Goal: Task Accomplishment & Management: Use online tool/utility

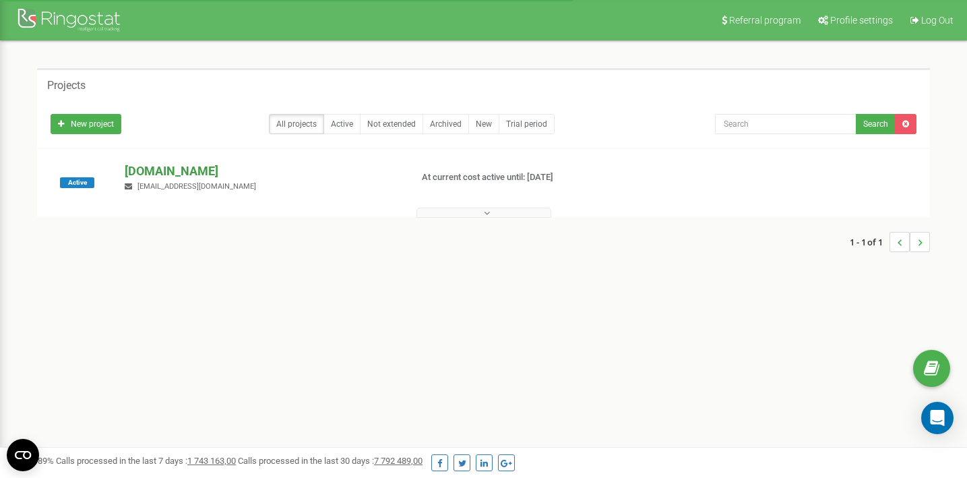
click at [170, 169] on p "[DOMAIN_NAME]" at bounding box center [262, 171] width 275 height 18
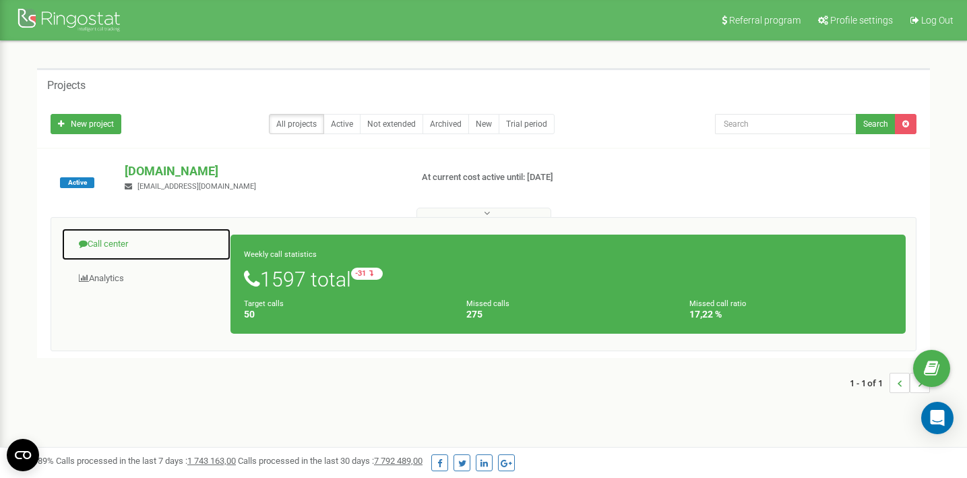
click at [140, 250] on link "Call center" at bounding box center [146, 244] width 170 height 33
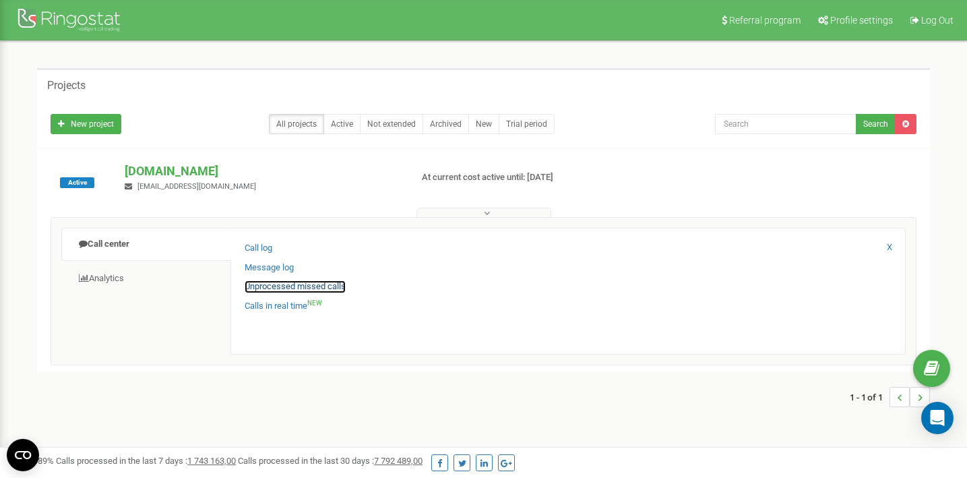
click at [279, 290] on link "Unprocessed missed calls" at bounding box center [295, 286] width 101 height 13
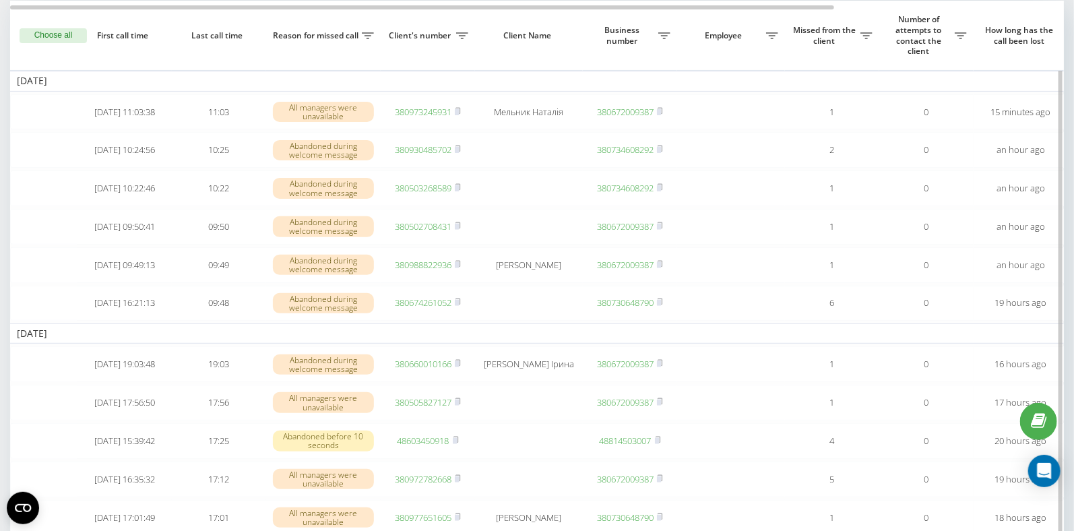
scroll to position [88, 0]
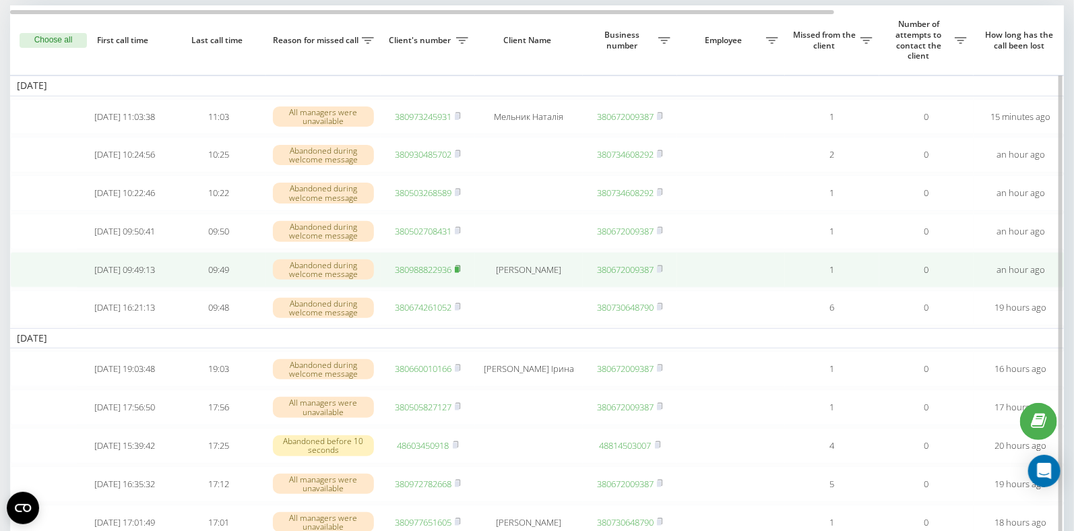
click at [459, 273] on rect at bounding box center [457, 270] width 4 height 6
click at [410, 276] on link "380988822936" at bounding box center [423, 269] width 57 height 12
click at [458, 273] on rect at bounding box center [457, 270] width 4 height 6
click at [459, 273] on rect at bounding box center [457, 270] width 4 height 6
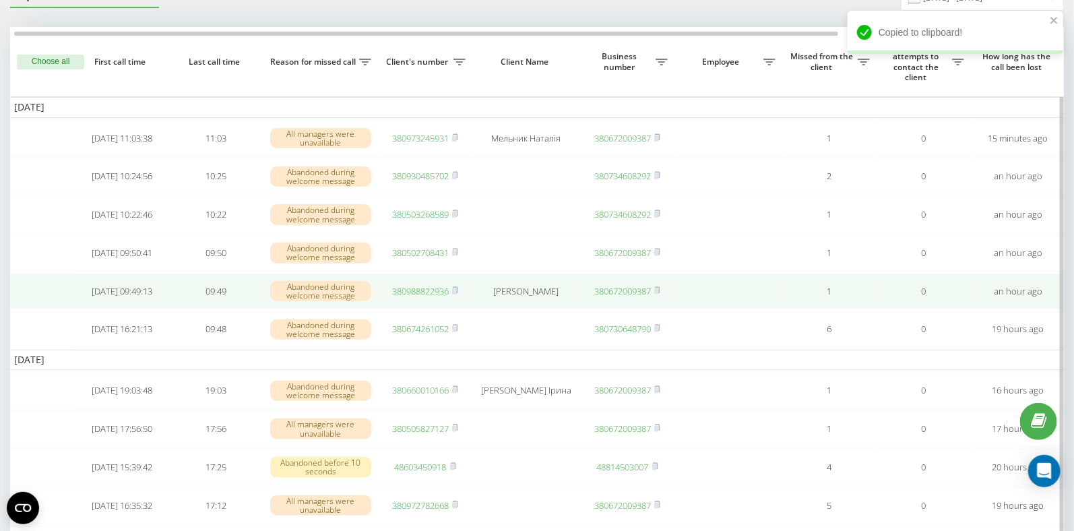
scroll to position [0, 3]
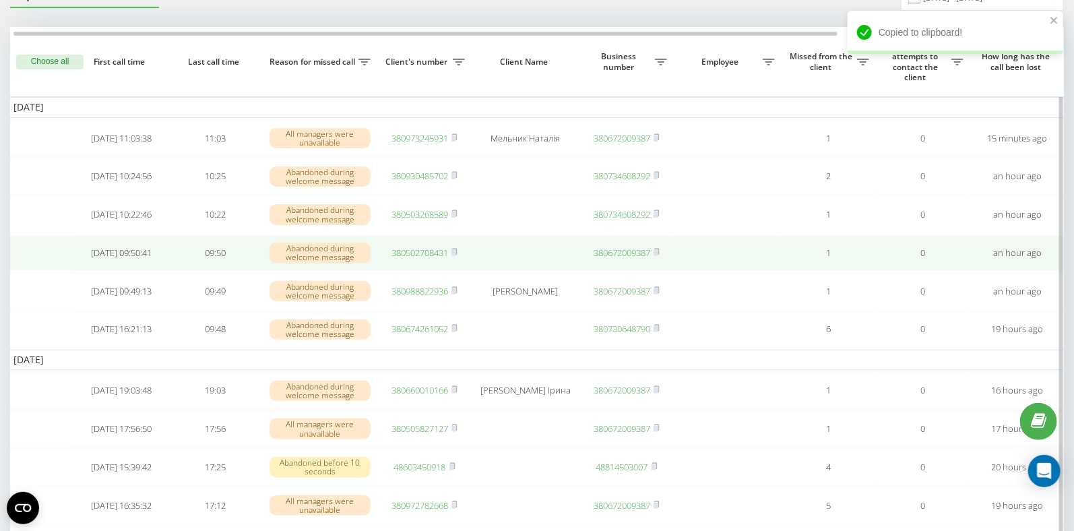
click at [420, 257] on link "380502708431" at bounding box center [419, 253] width 57 height 12
click at [407, 256] on link "380502708431" at bounding box center [419, 253] width 57 height 12
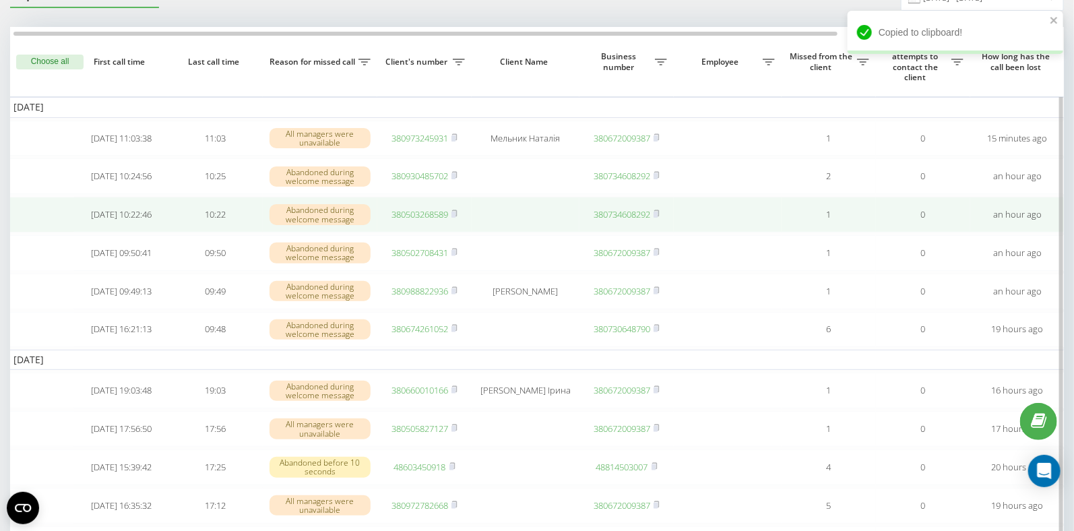
click at [430, 219] on link "380503268589" at bounding box center [419, 214] width 57 height 12
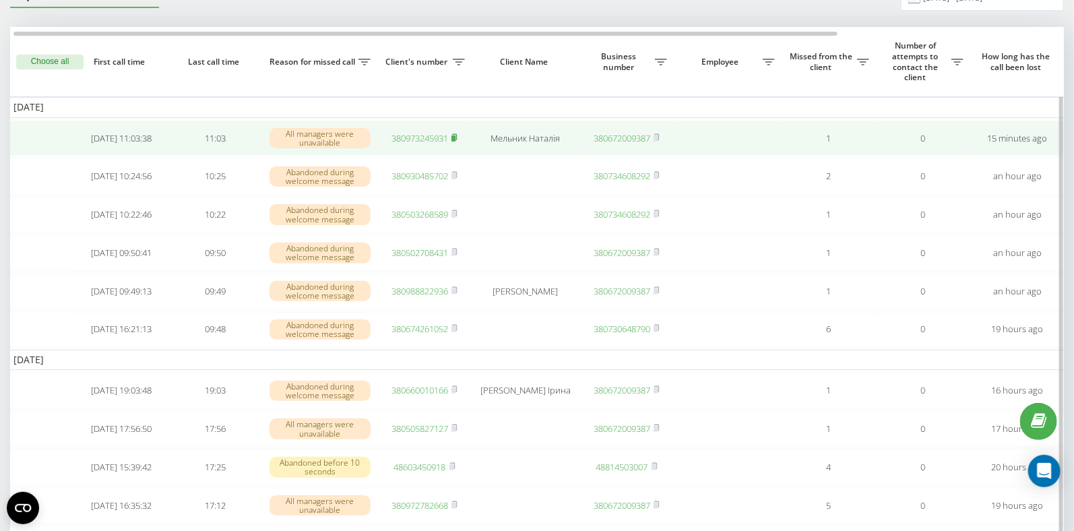
click at [458, 135] on icon at bounding box center [454, 137] width 6 height 8
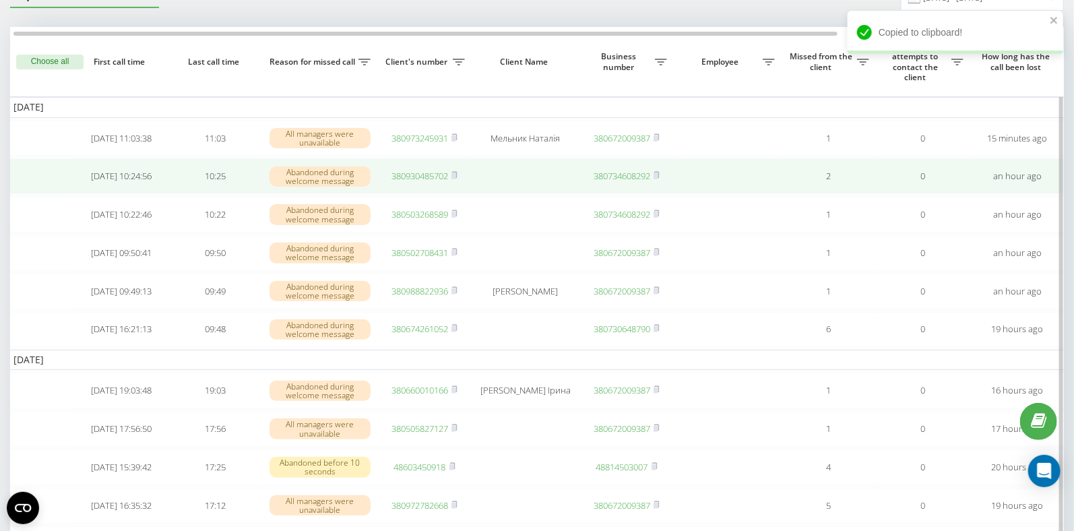
click at [399, 178] on link "380930485702" at bounding box center [419, 176] width 57 height 12
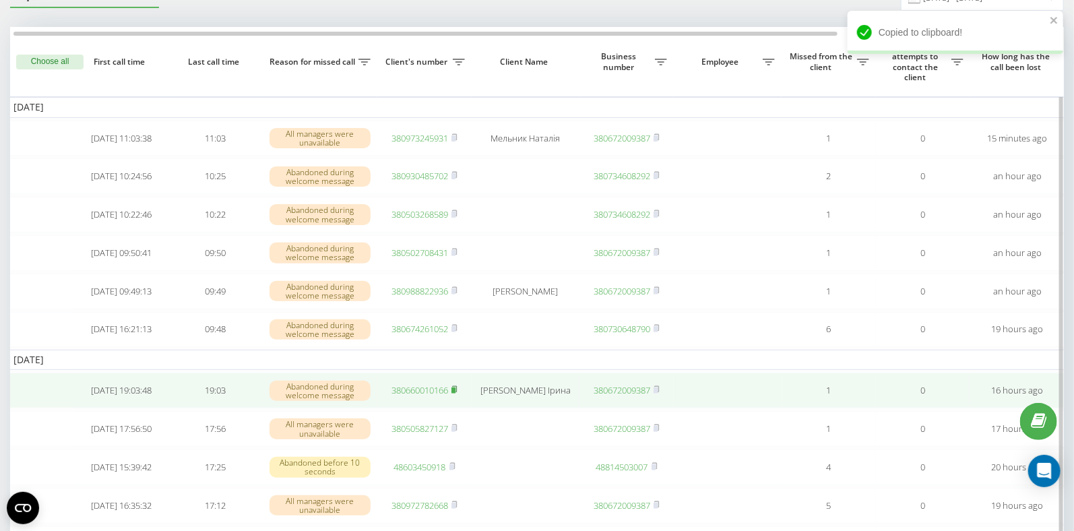
click at [455, 393] on rect at bounding box center [453, 390] width 4 height 6
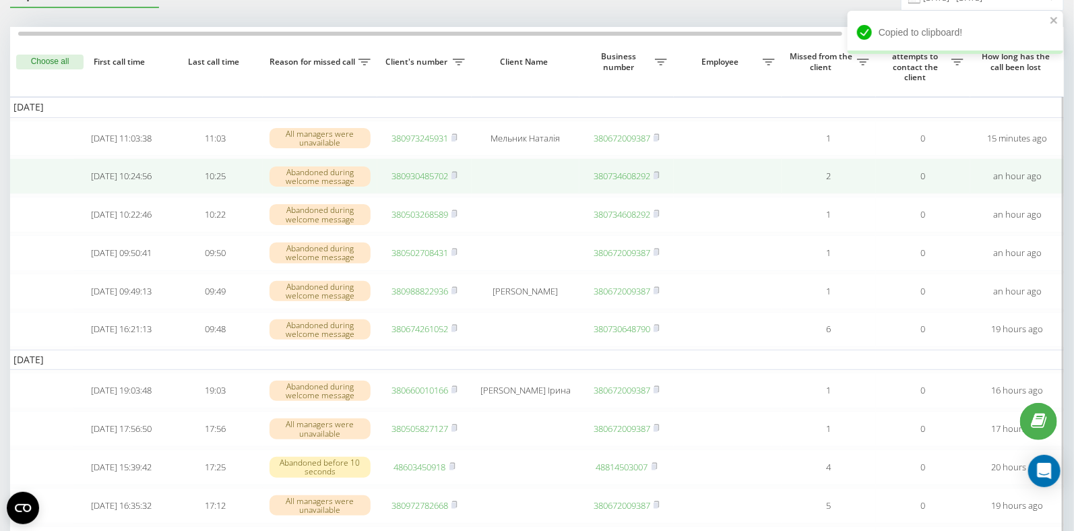
scroll to position [0, 30]
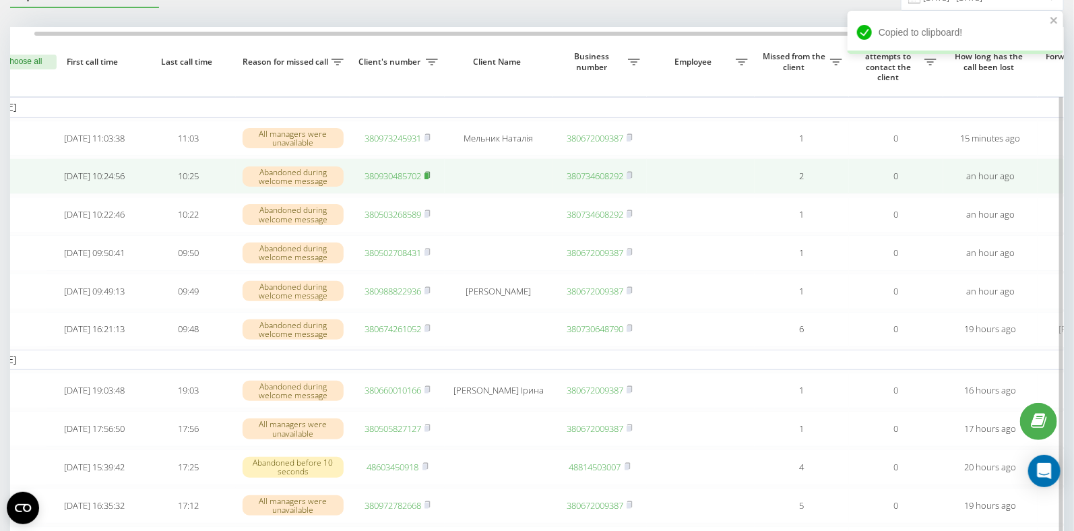
click at [428, 177] on rect at bounding box center [426, 176] width 4 height 6
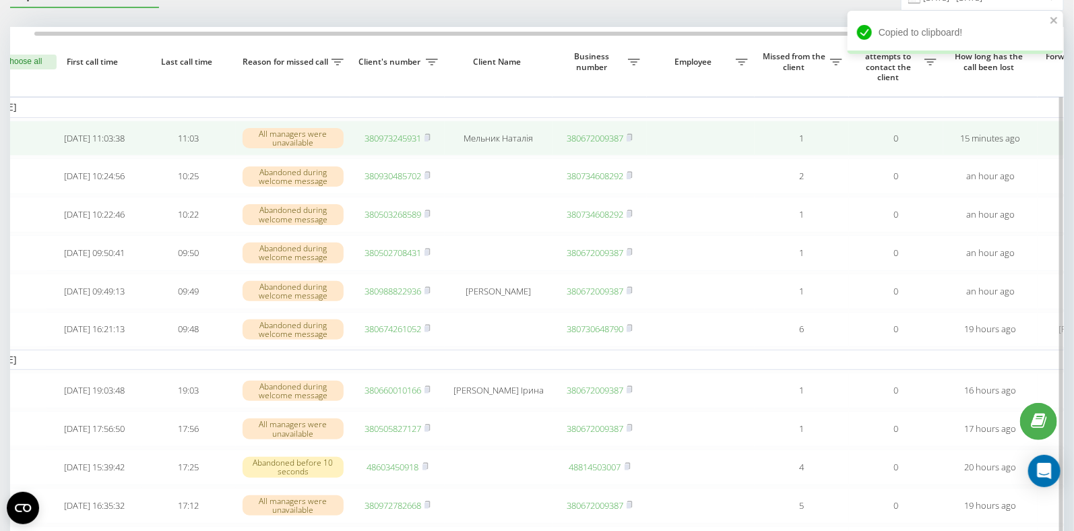
click at [402, 136] on link "380973245931" at bounding box center [393, 138] width 57 height 12
click at [429, 137] on rect at bounding box center [426, 138] width 4 height 6
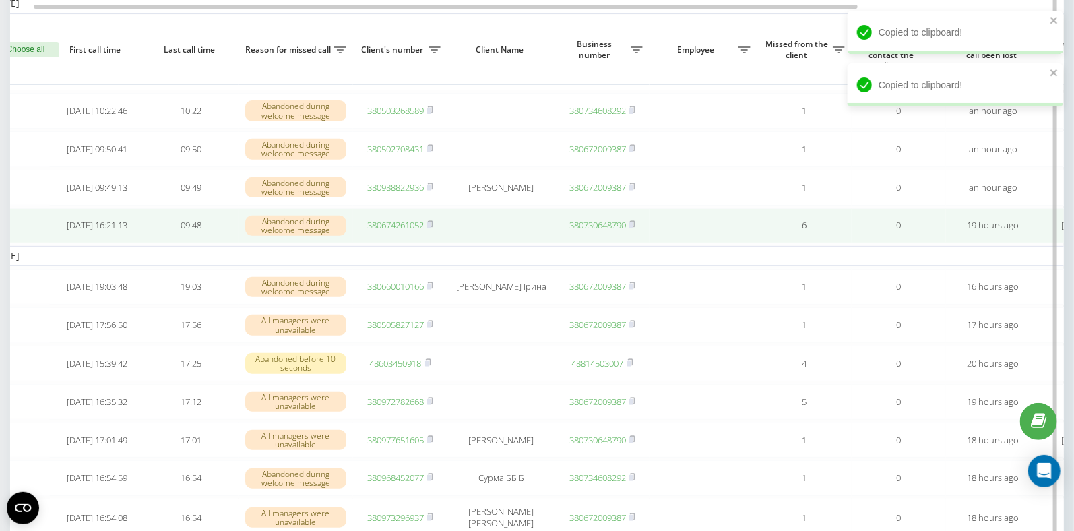
scroll to position [0, 19]
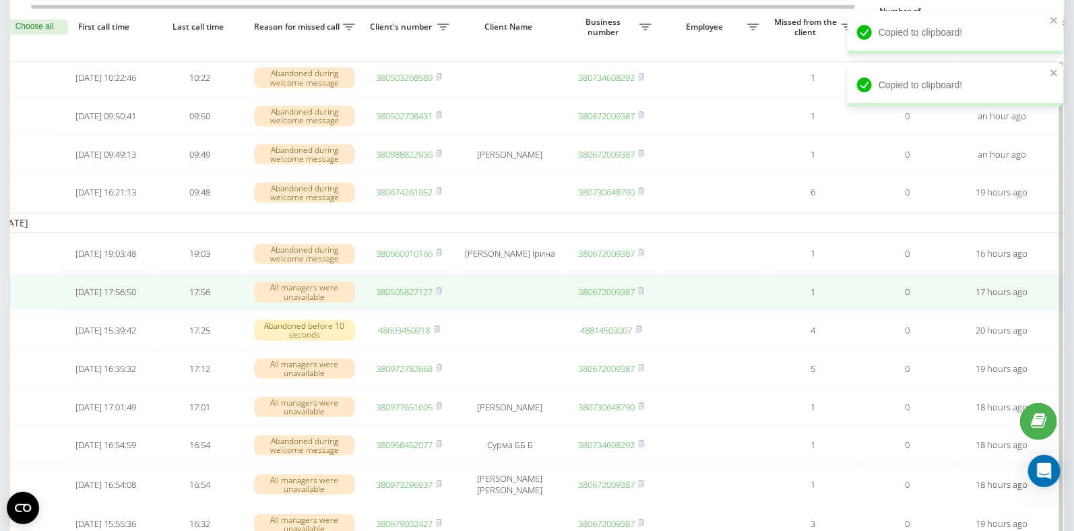
click at [389, 298] on link "380505827127" at bounding box center [404, 292] width 57 height 12
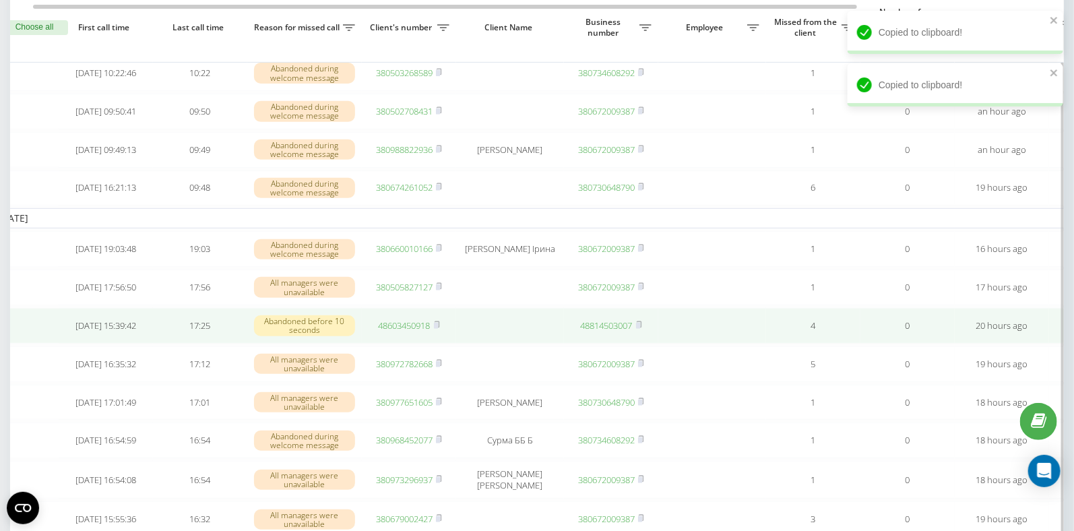
scroll to position [0, 22]
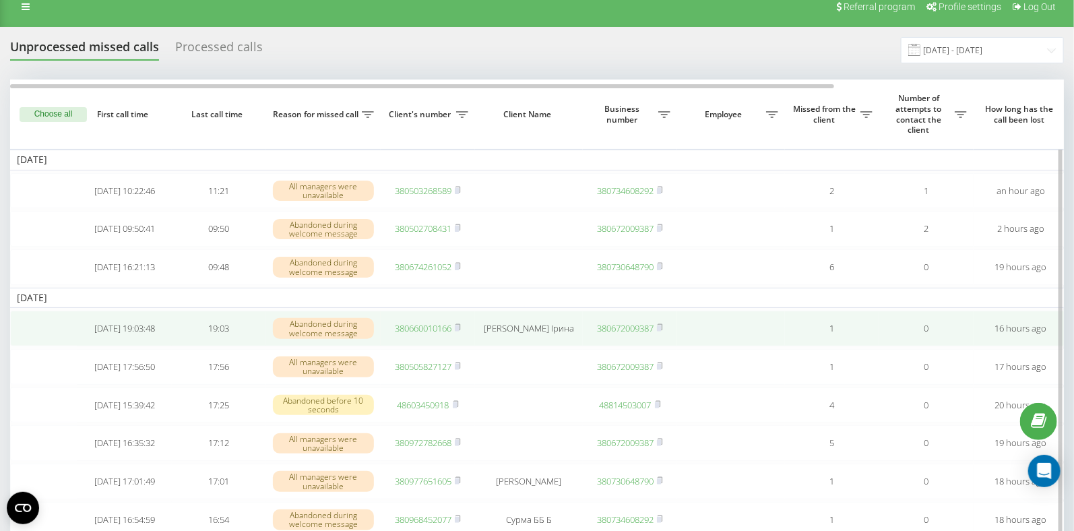
scroll to position [12, 0]
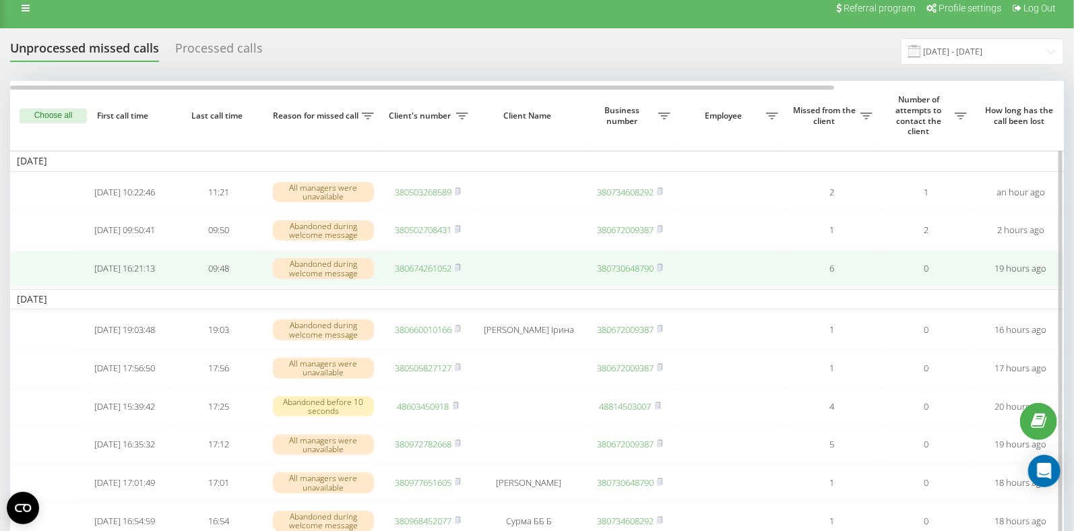
click at [423, 273] on link "380674261052" at bounding box center [423, 268] width 57 height 12
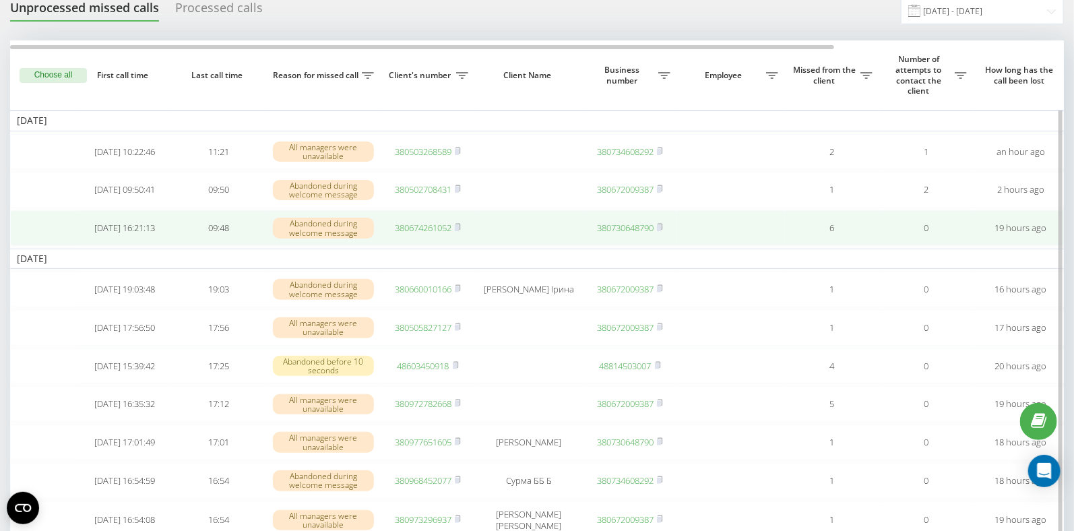
scroll to position [96, 0]
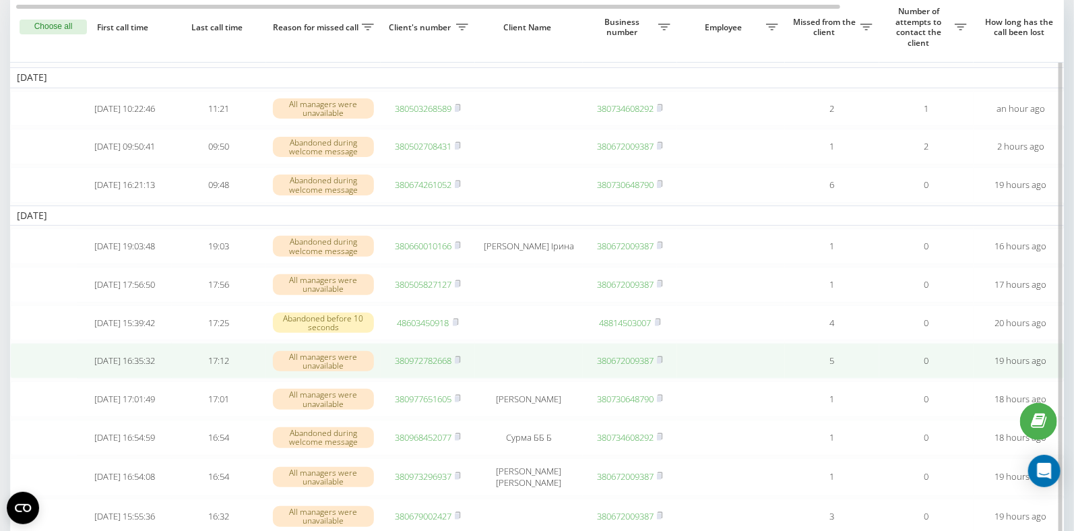
click at [424, 367] on link "380972782668" at bounding box center [423, 360] width 57 height 12
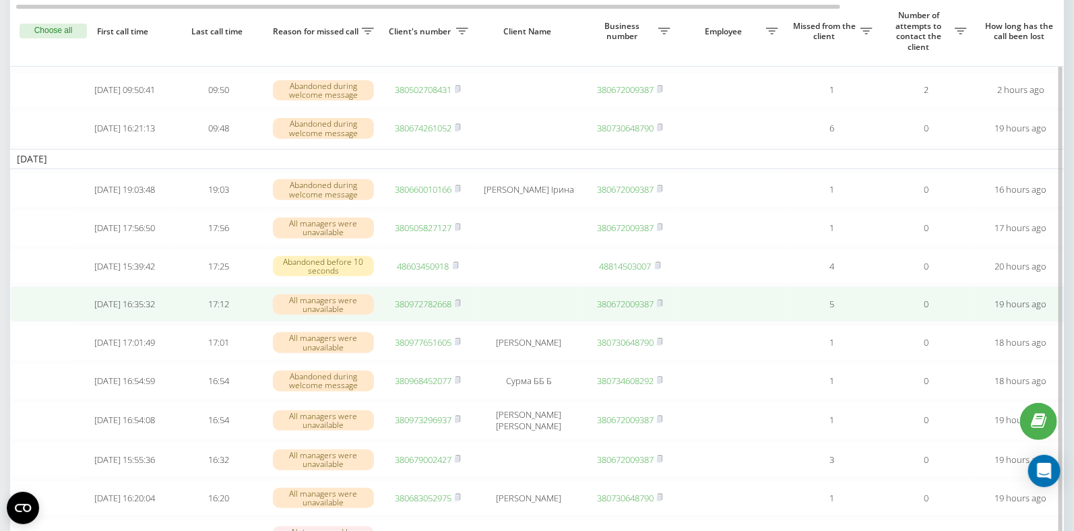
scroll to position [160, 0]
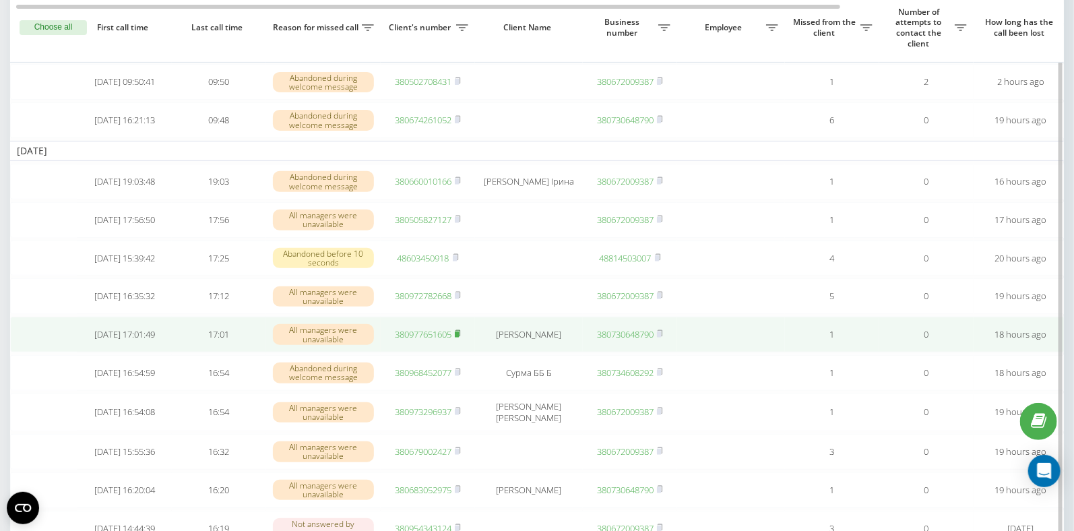
click at [458, 338] on rect at bounding box center [457, 335] width 4 height 6
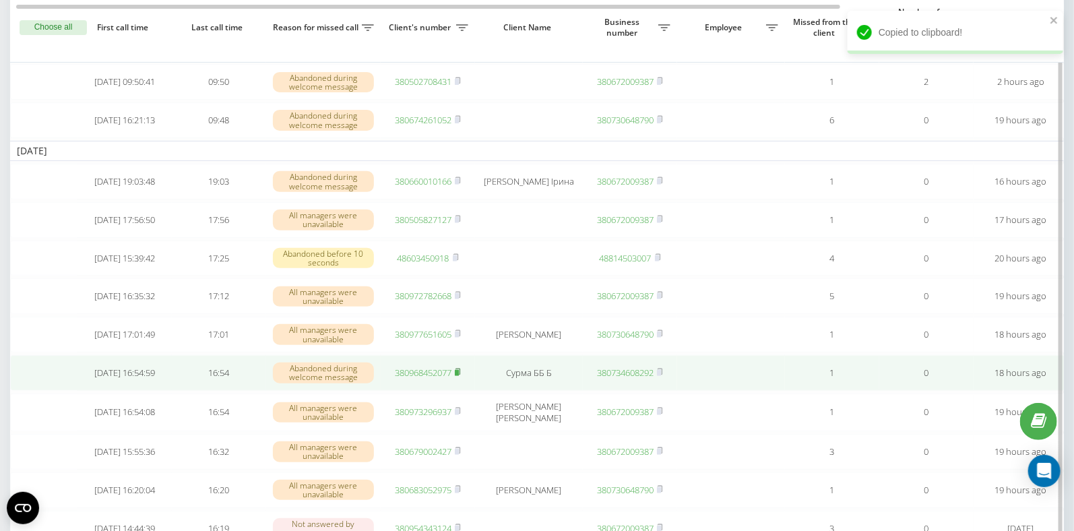
click at [458, 376] on rect at bounding box center [457, 373] width 4 height 6
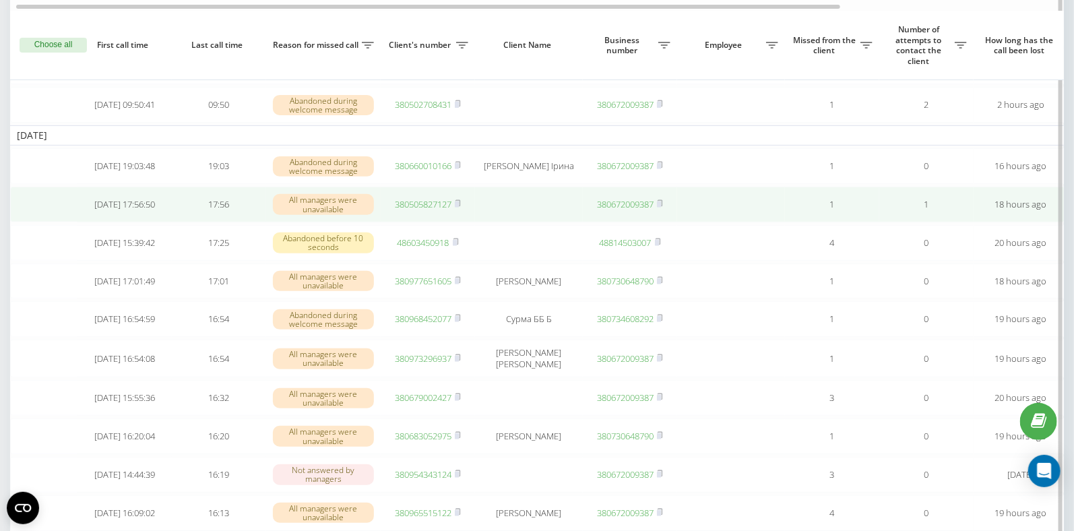
scroll to position [191, 0]
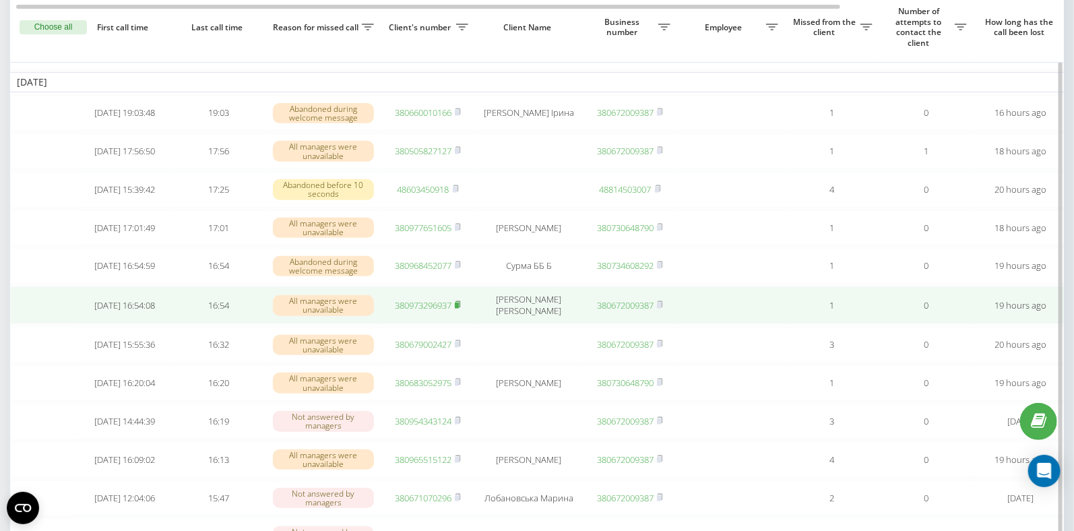
click at [458, 309] on rect at bounding box center [457, 306] width 4 height 6
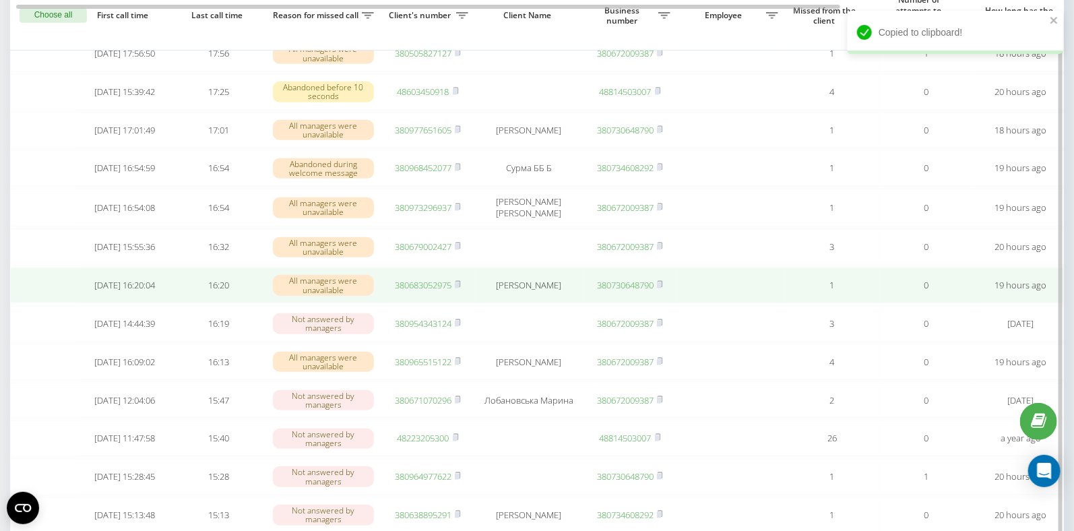
scroll to position [290, 0]
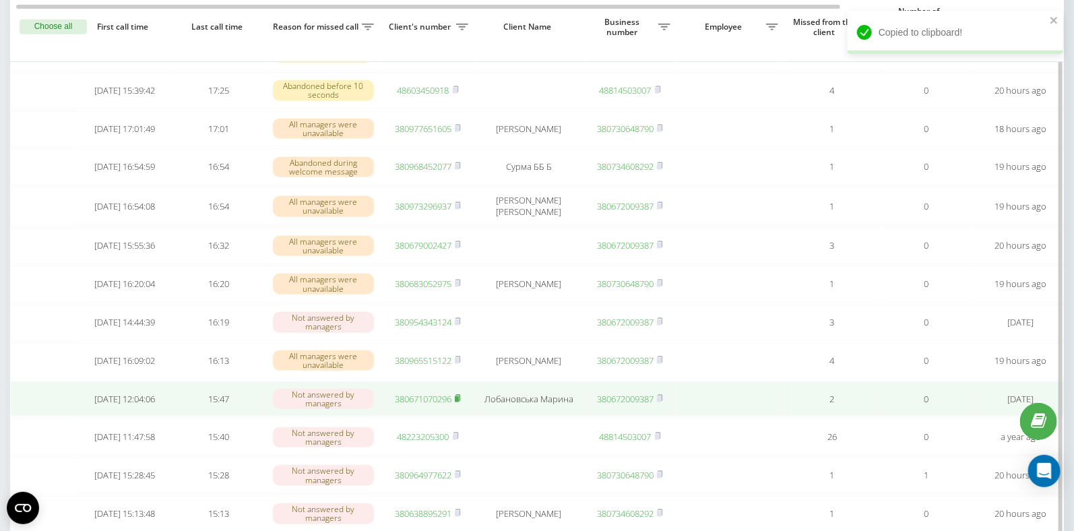
click at [459, 402] on rect at bounding box center [457, 399] width 4 height 6
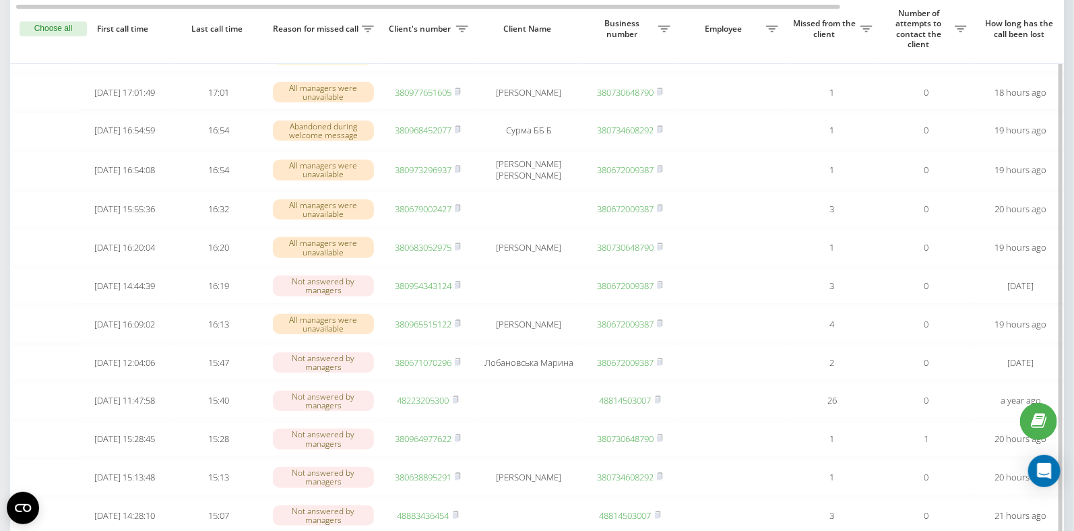
scroll to position [327, 0]
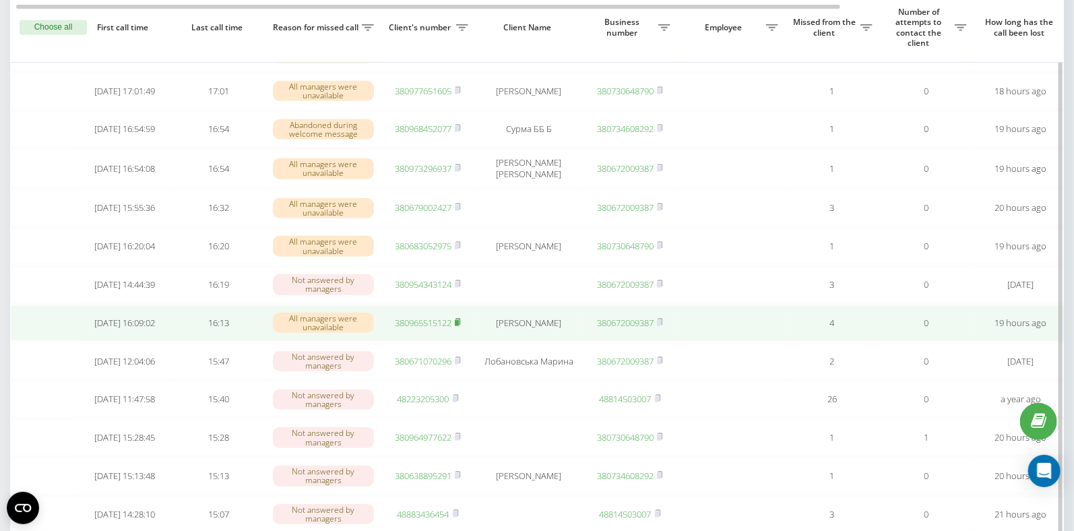
click at [461, 326] on icon at bounding box center [458, 322] width 6 height 8
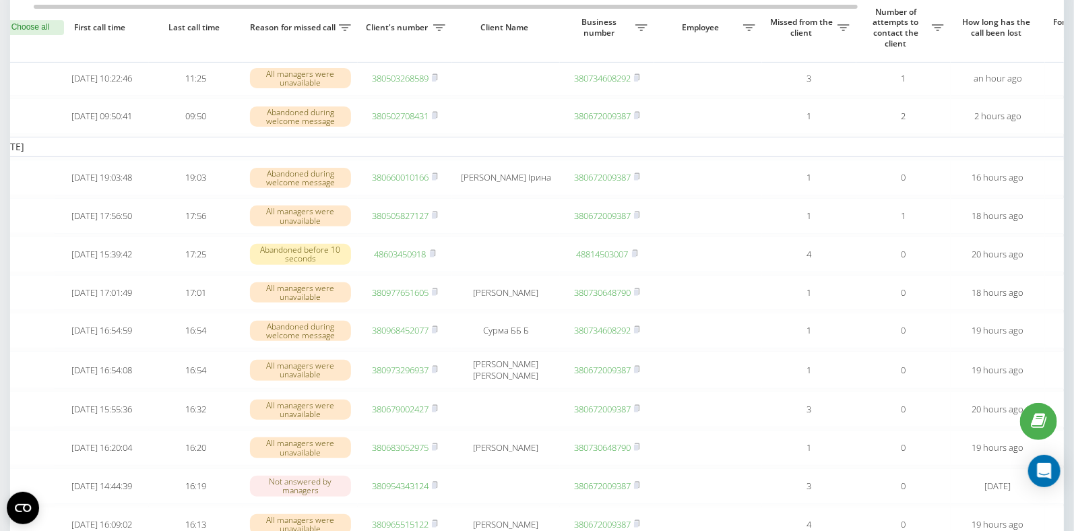
scroll to position [125, 0]
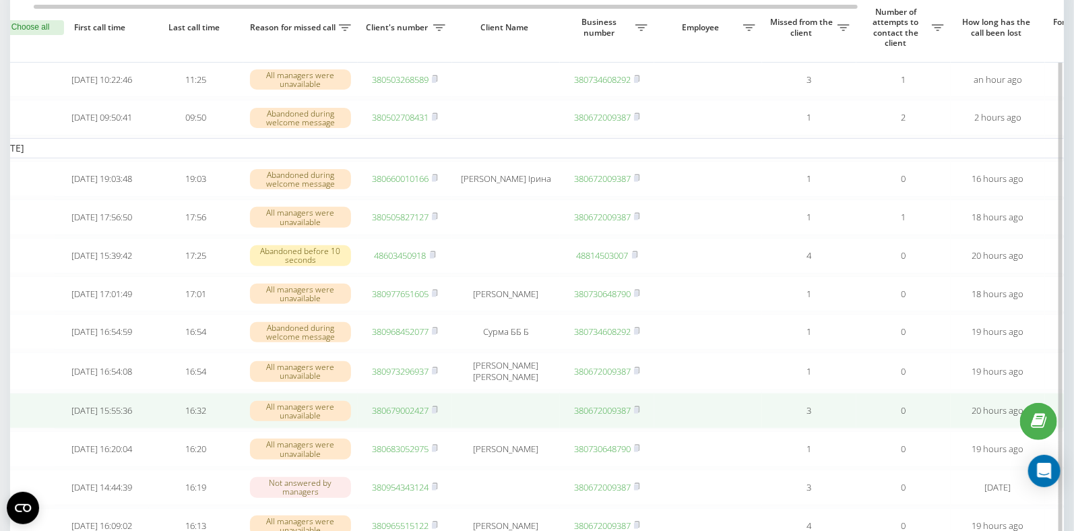
click at [402, 416] on link "380679002427" at bounding box center [400, 410] width 57 height 12
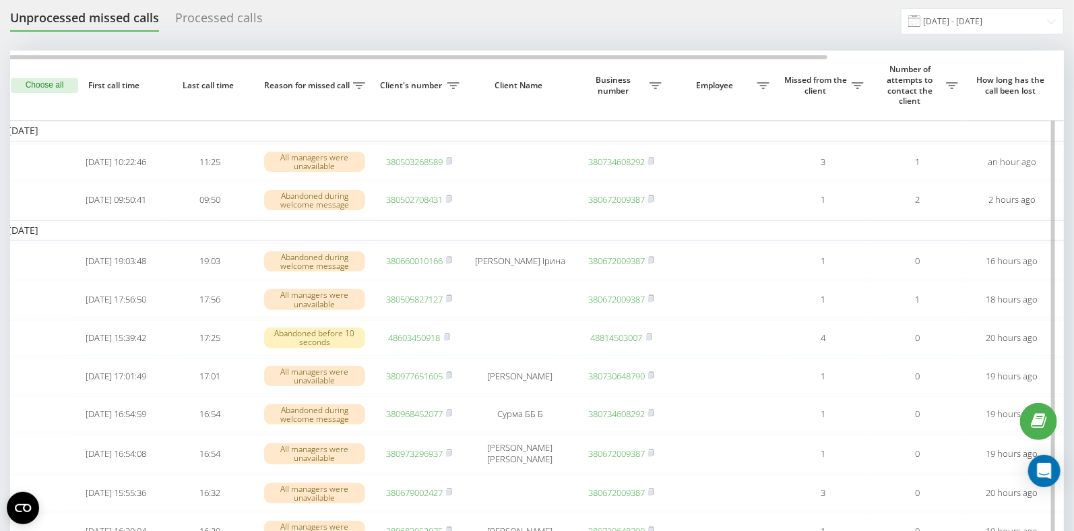
scroll to position [133, 0]
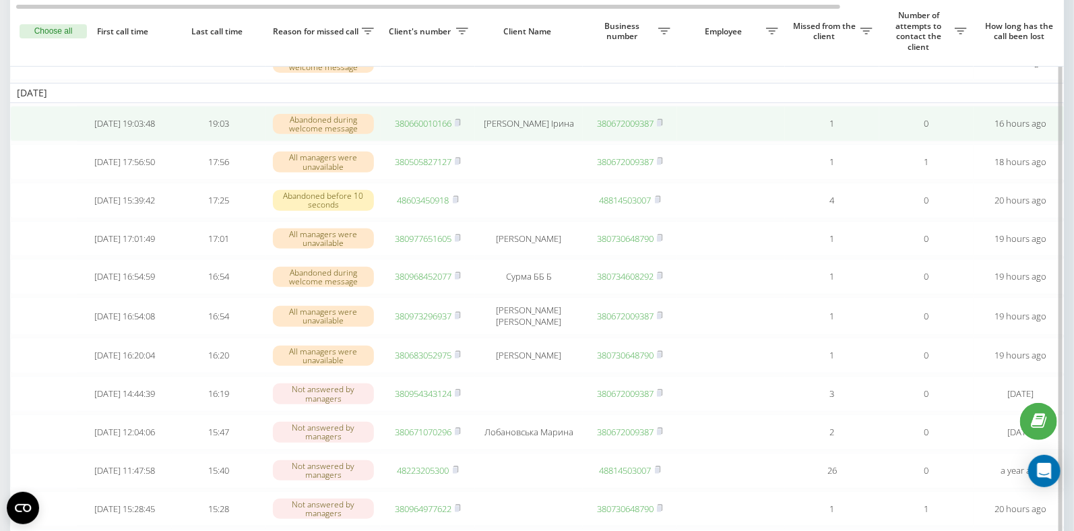
scroll to position [184, 0]
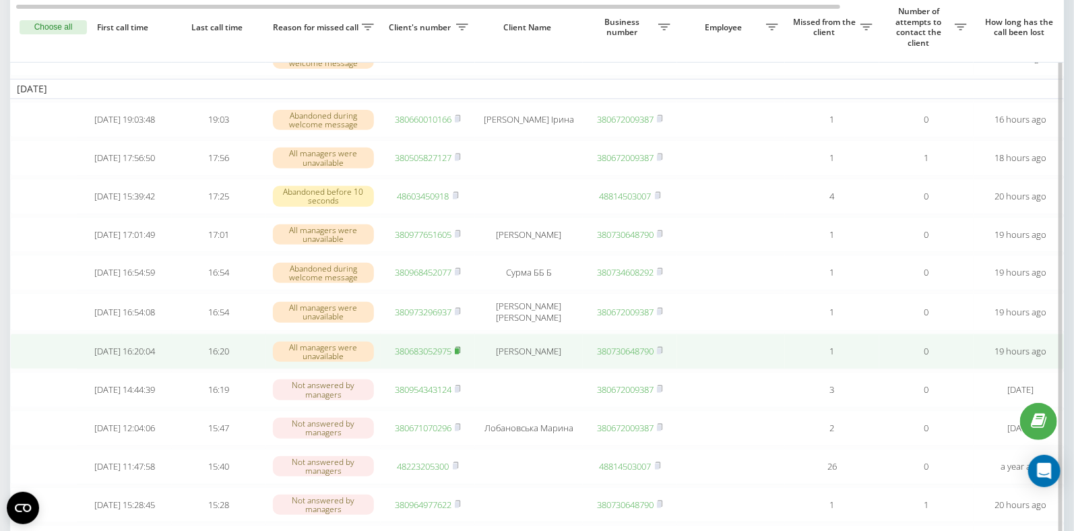
click at [460, 353] on icon at bounding box center [457, 350] width 5 height 6
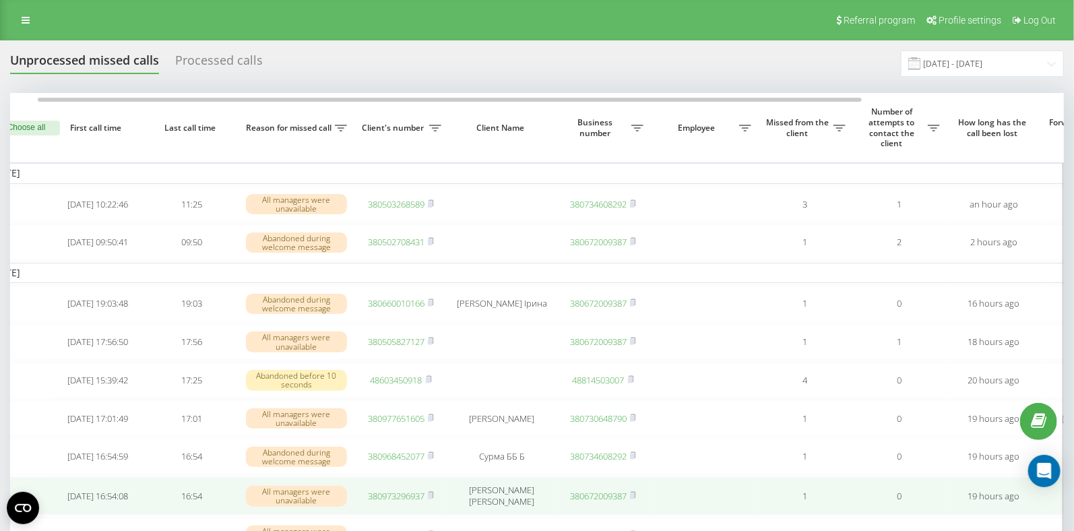
scroll to position [0, 30]
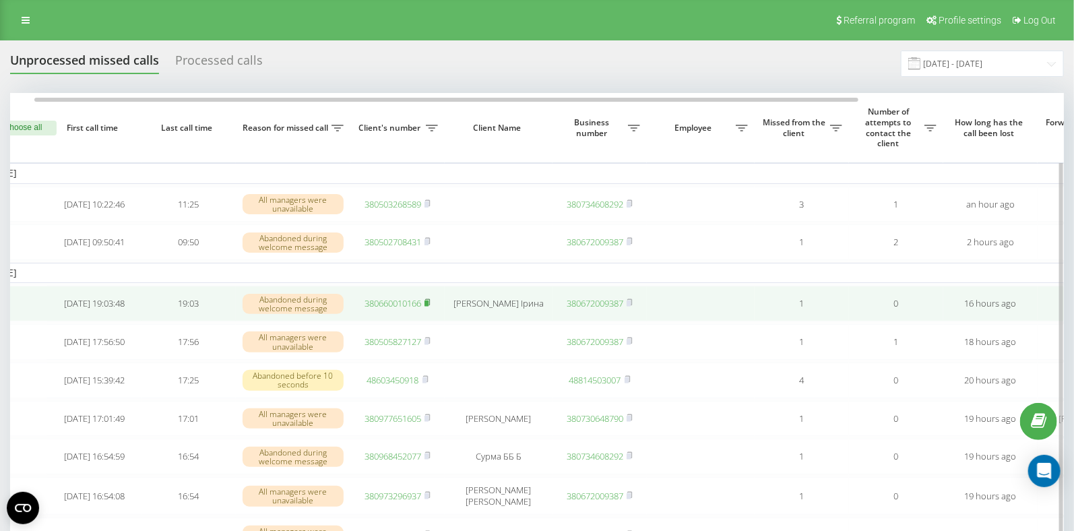
click at [429, 305] on rect at bounding box center [426, 304] width 4 height 6
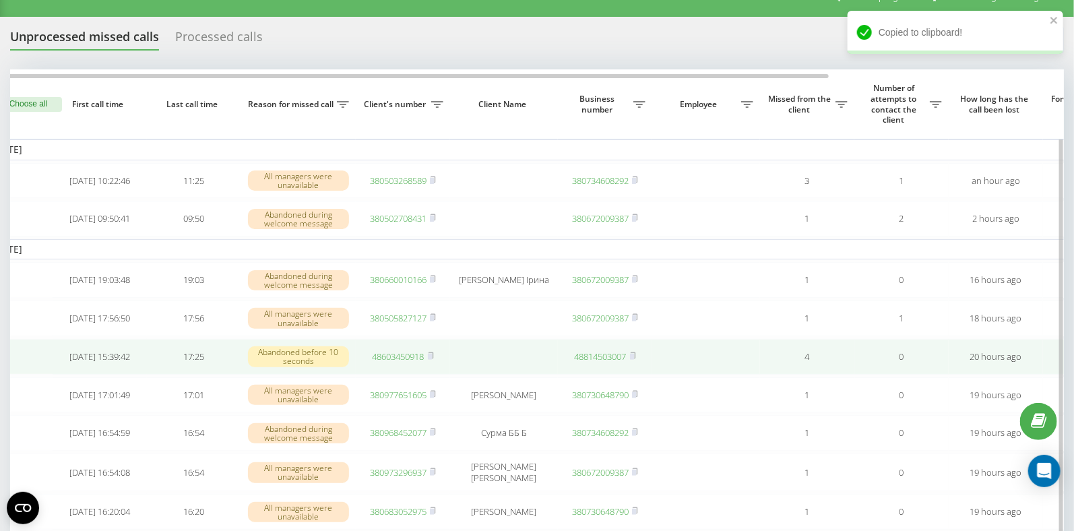
scroll to position [0, 21]
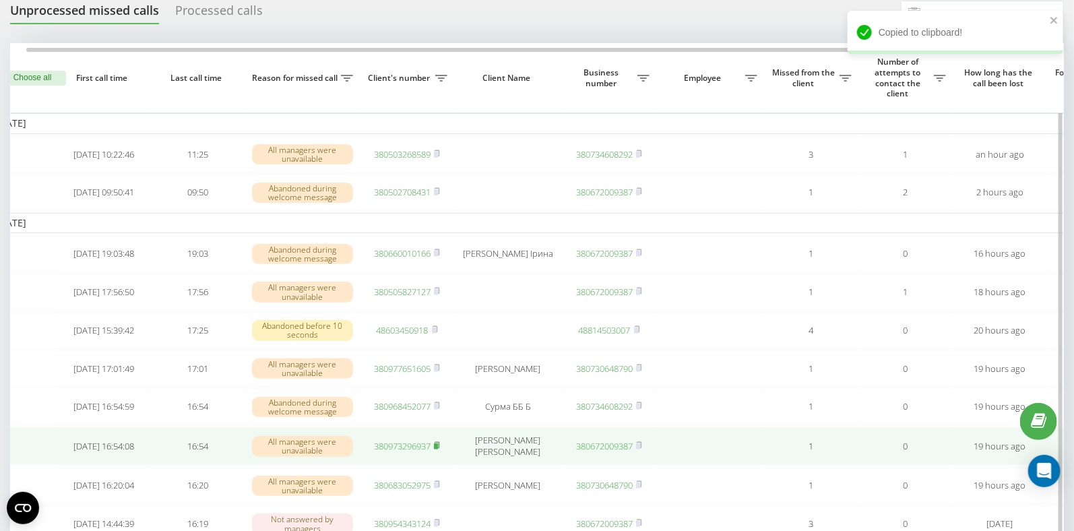
click at [437, 449] on rect at bounding box center [436, 446] width 4 height 6
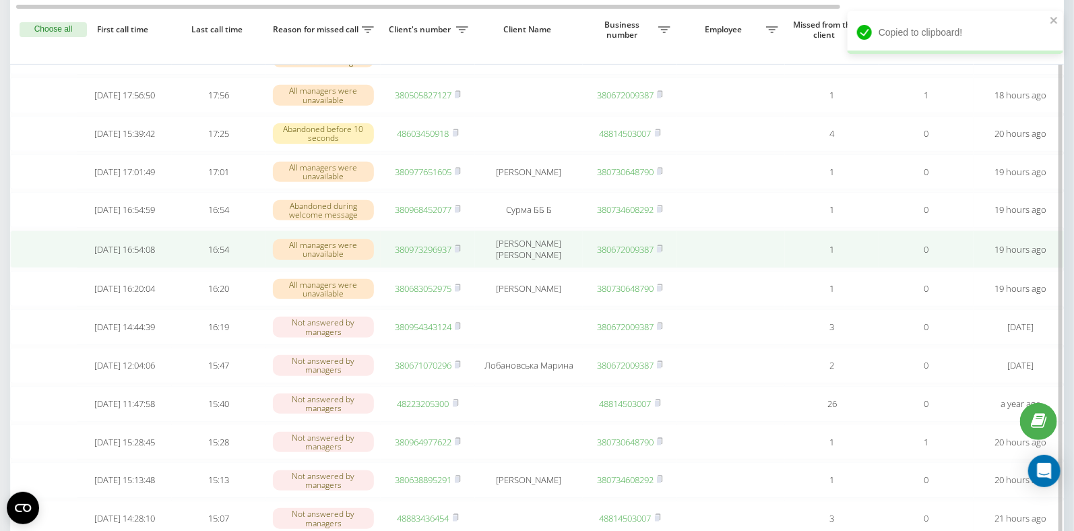
scroll to position [249, 0]
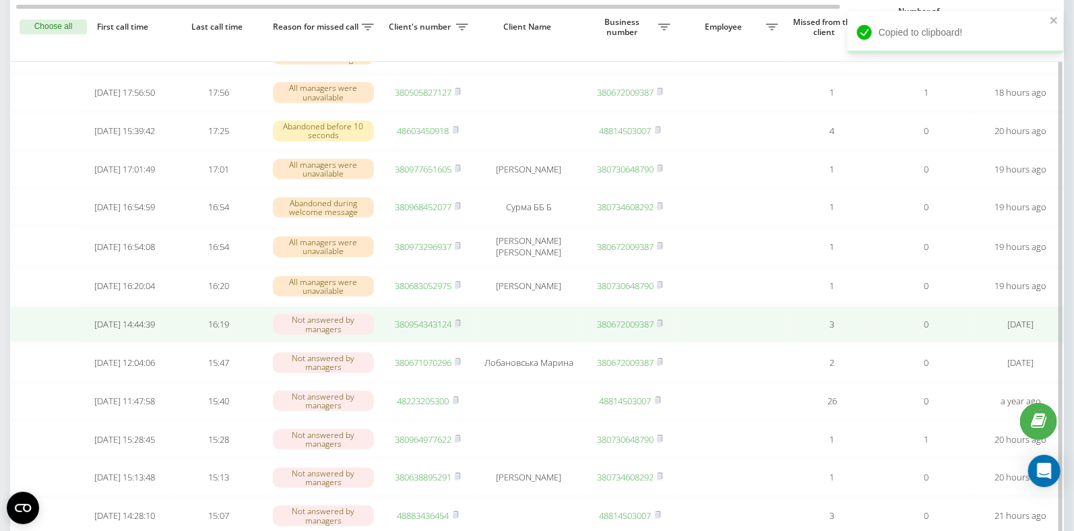
click at [421, 330] on link "380954343124" at bounding box center [423, 324] width 57 height 12
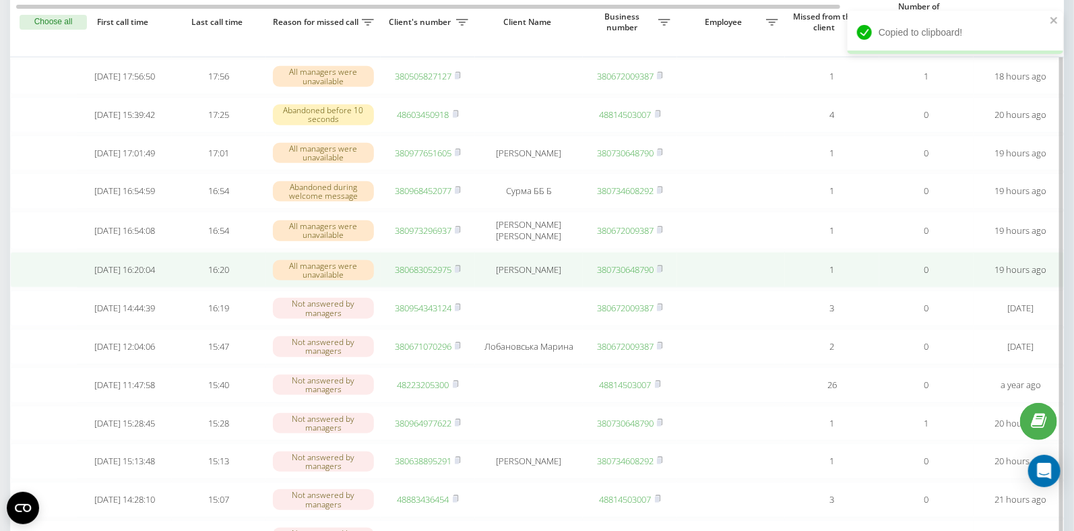
scroll to position [0, 2]
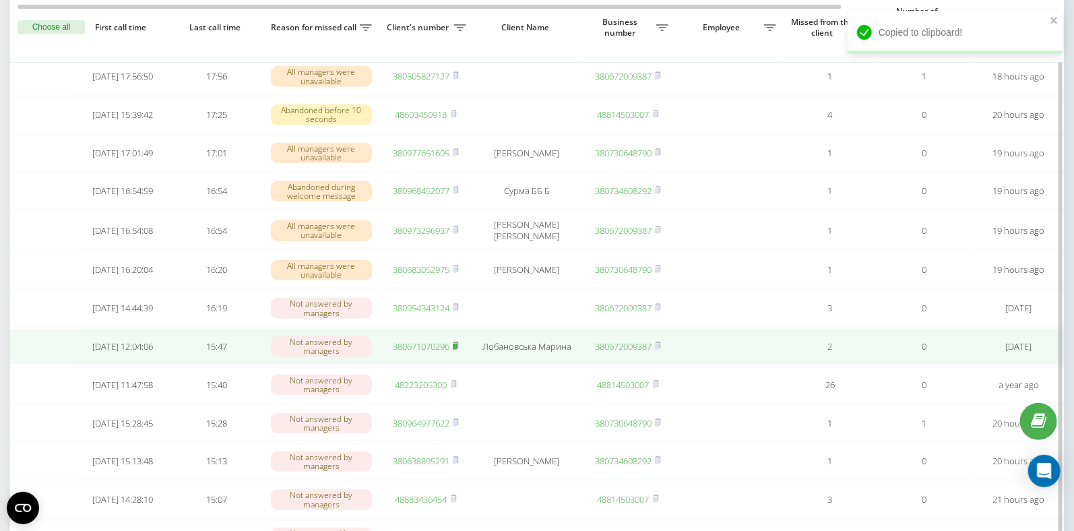
click at [457, 350] on rect at bounding box center [455, 347] width 4 height 6
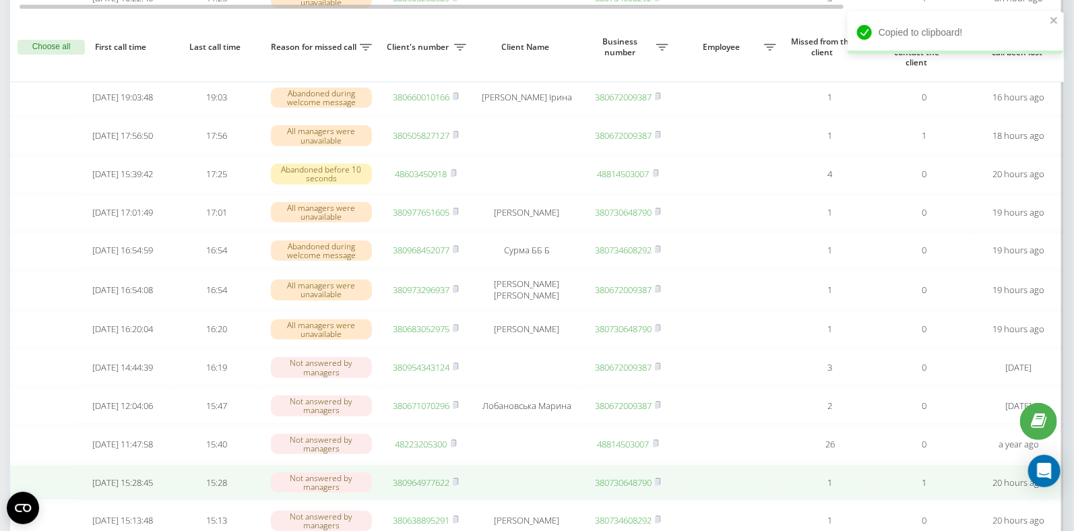
scroll to position [0, 9]
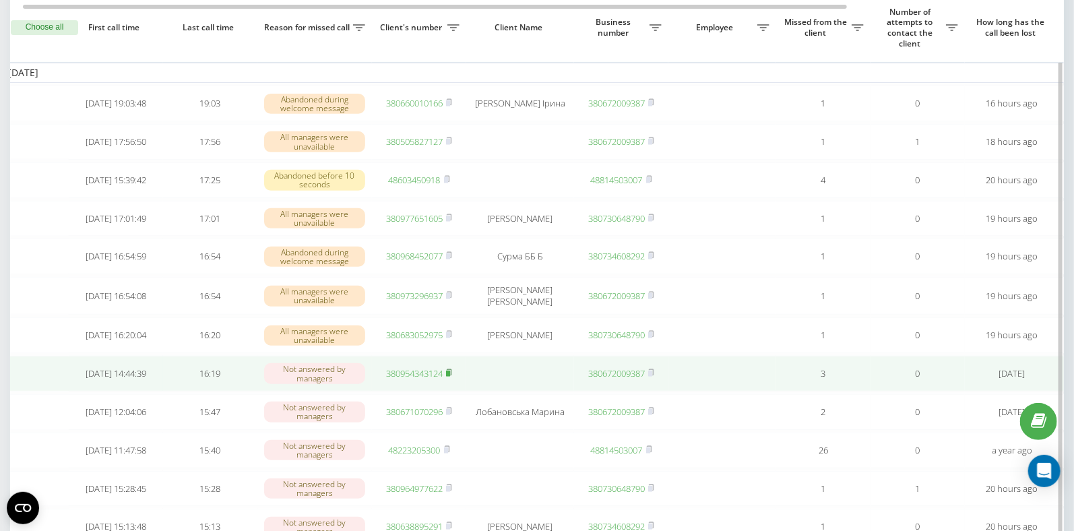
click at [450, 377] on rect at bounding box center [448, 374] width 4 height 6
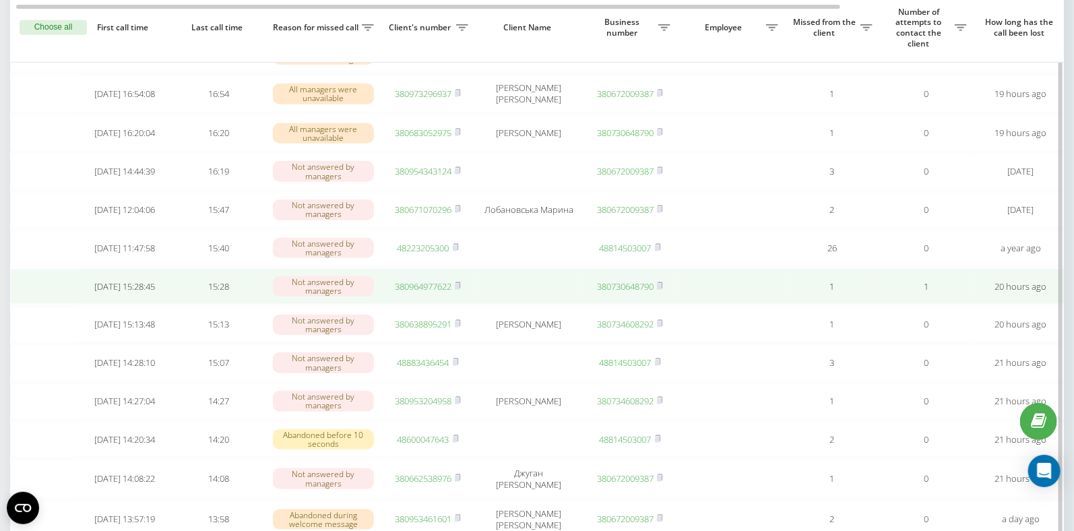
scroll to position [239, 0]
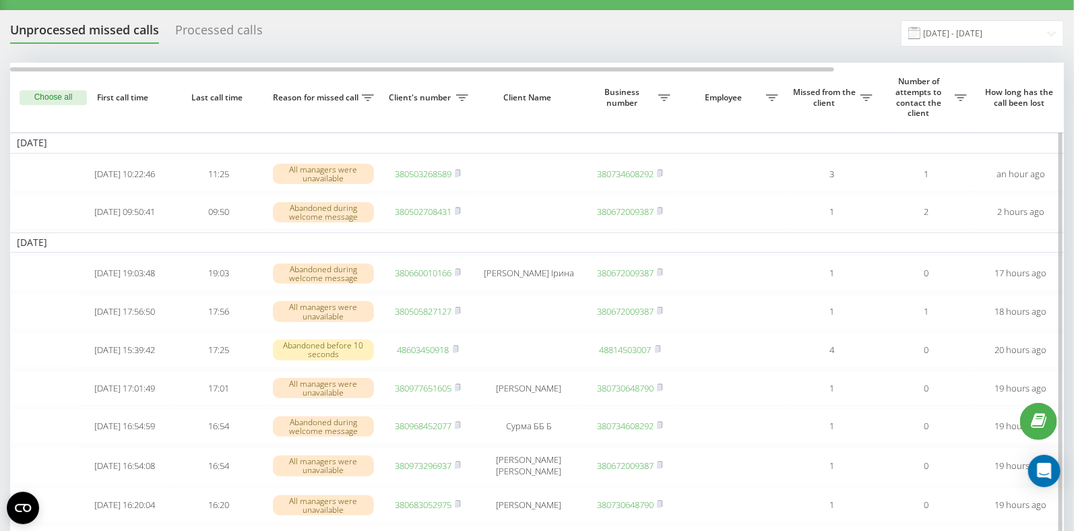
scroll to position [28, 0]
